Goal: Transaction & Acquisition: Purchase product/service

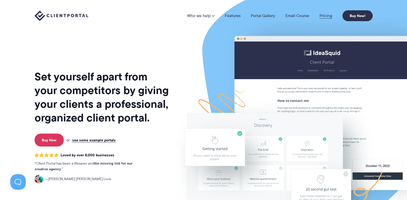
click at [326, 15] on link "Pricing" at bounding box center [325, 16] width 13 height 4
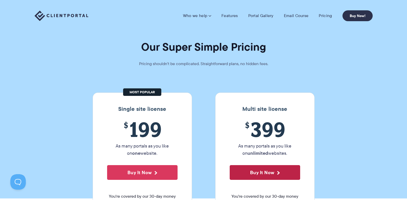
click at [260, 174] on button "Buy It Now" at bounding box center [265, 172] width 70 height 15
click at [258, 15] on link "Portal Gallery" at bounding box center [260, 15] width 25 height 5
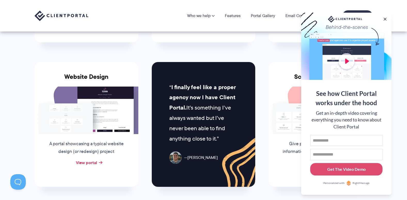
scroll to position [175, 0]
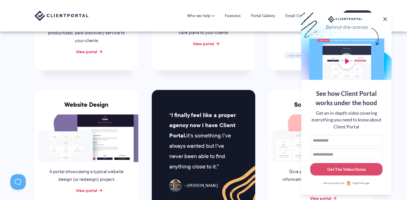
click at [384, 18] on button at bounding box center [385, 19] width 6 height 6
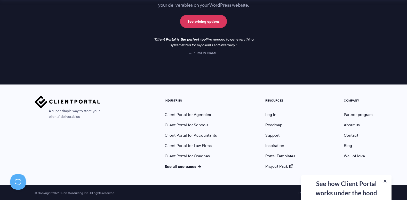
scroll to position [787, 0]
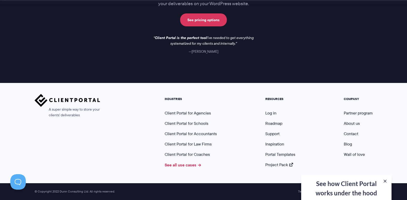
click at [189, 164] on link "See all use cases" at bounding box center [183, 165] width 37 height 6
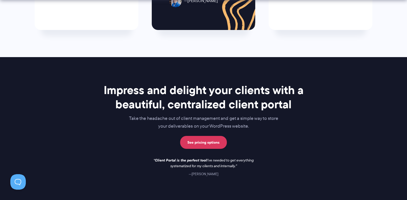
scroll to position [459, 0]
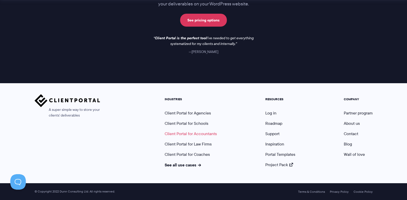
click at [203, 133] on link "Client Portal for Accountants" at bounding box center [191, 134] width 52 height 6
